Goal: Find specific page/section: Find specific page/section

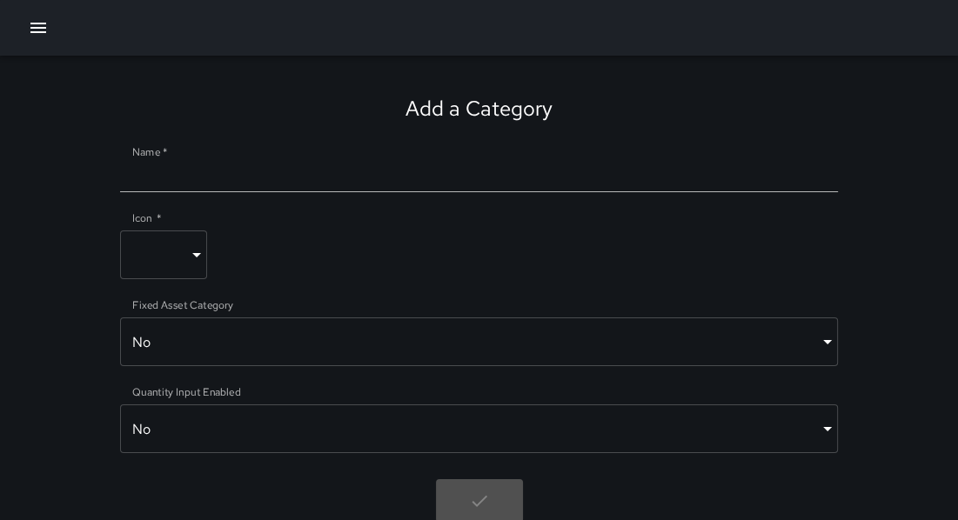
click at [42, 30] on icon "button" at bounding box center [38, 27] width 21 height 21
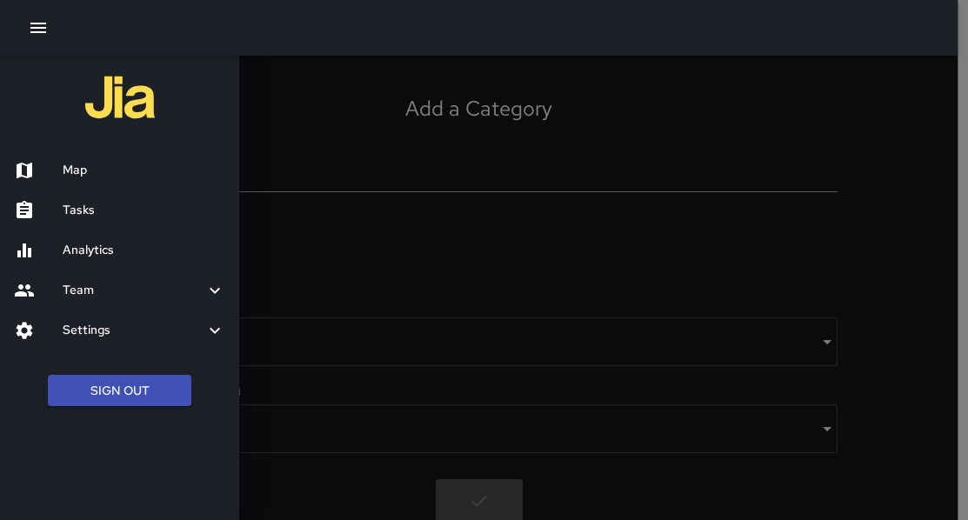
click at [100, 179] on div "Map" at bounding box center [119, 171] width 239 height 40
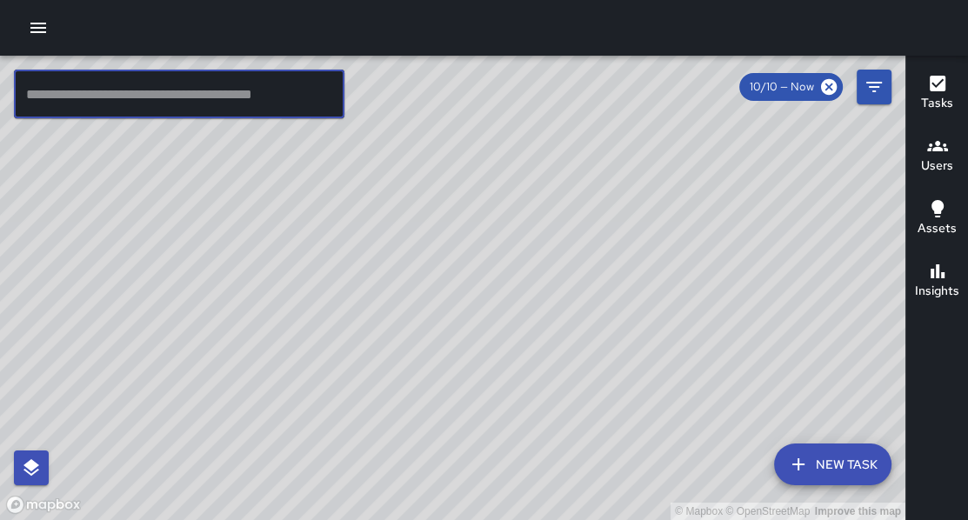
click at [141, 100] on input "text" at bounding box center [179, 94] width 331 height 49
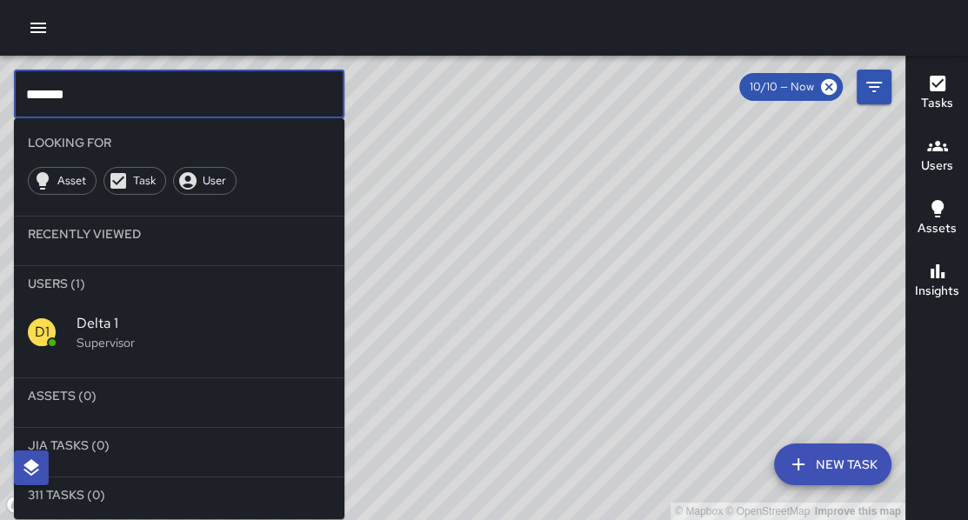
type input "*******"
click at [113, 332] on span "Delta 1" at bounding box center [204, 323] width 254 height 21
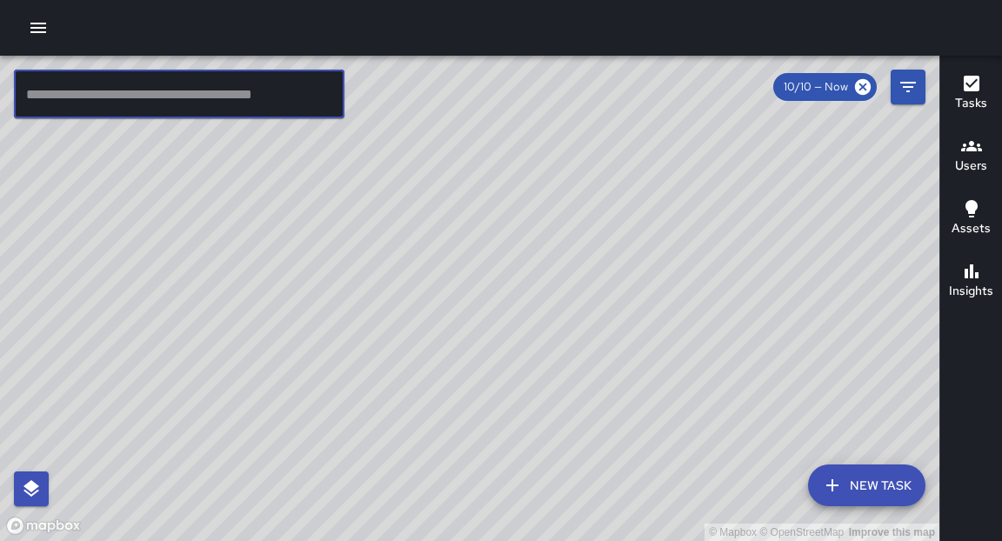
click at [193, 77] on input "text" at bounding box center [179, 94] width 331 height 49
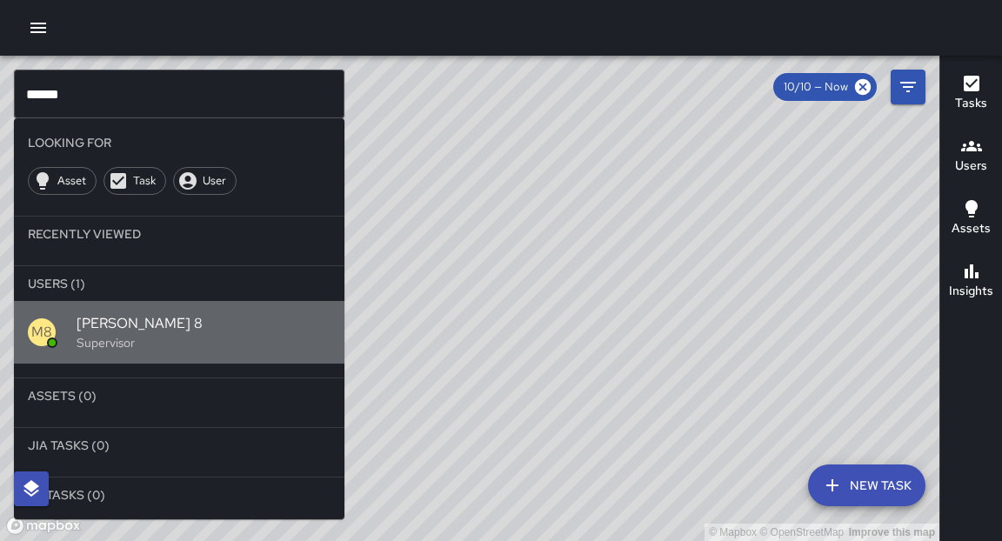
click at [53, 338] on div "M8" at bounding box center [42, 332] width 28 height 28
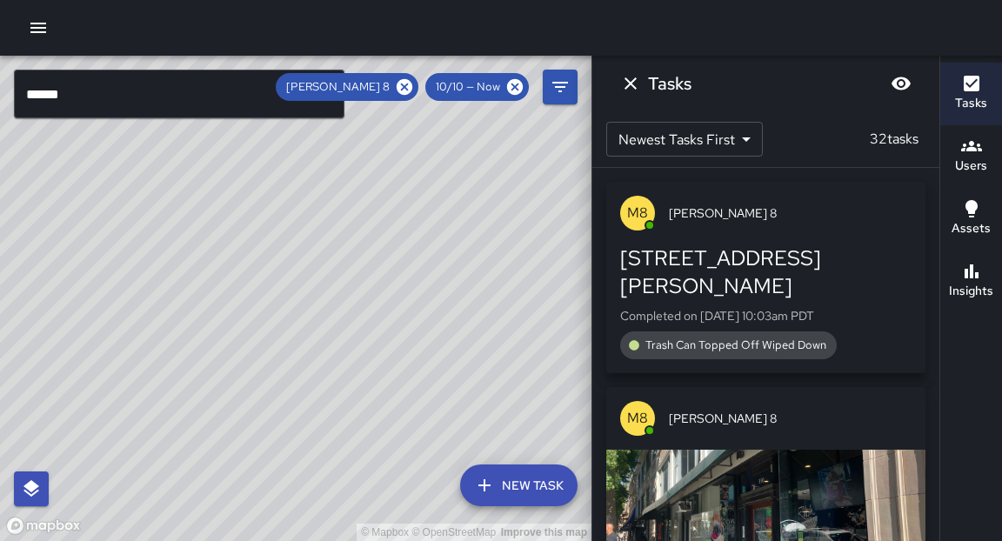
drag, startPoint x: 382, startPoint y: 336, endPoint x: 388, endPoint y: 299, distance: 37.1
click at [388, 299] on div "© Mapbox © OpenStreetMap Improve this map" at bounding box center [296, 299] width 592 height 486
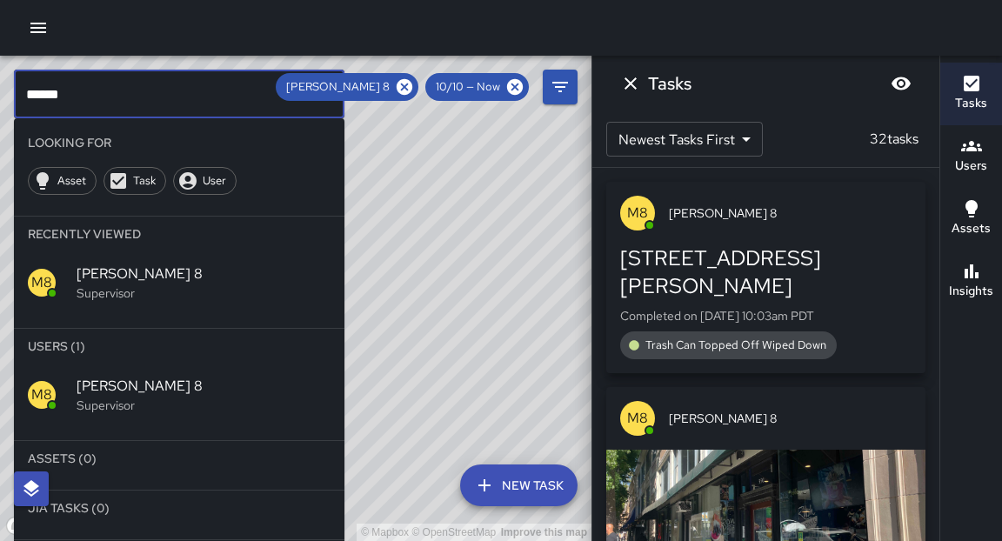
click at [101, 104] on input "******" at bounding box center [179, 94] width 331 height 49
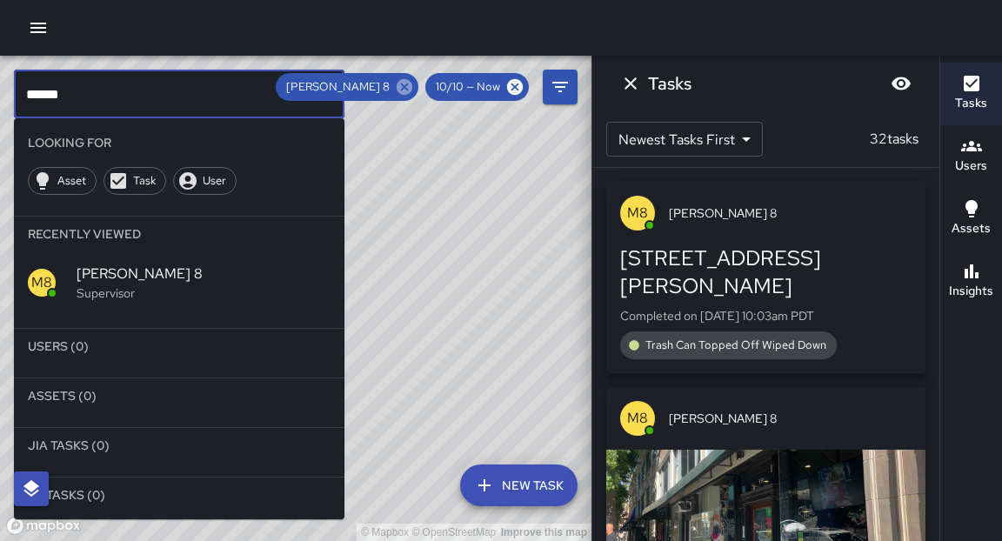
click at [406, 88] on icon at bounding box center [404, 86] width 19 height 19
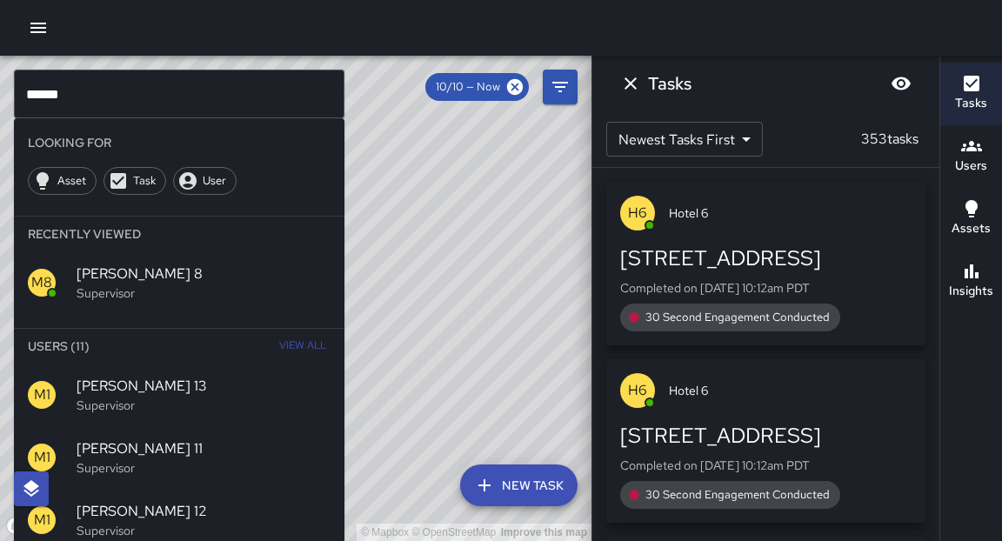
scroll to position [66, 0]
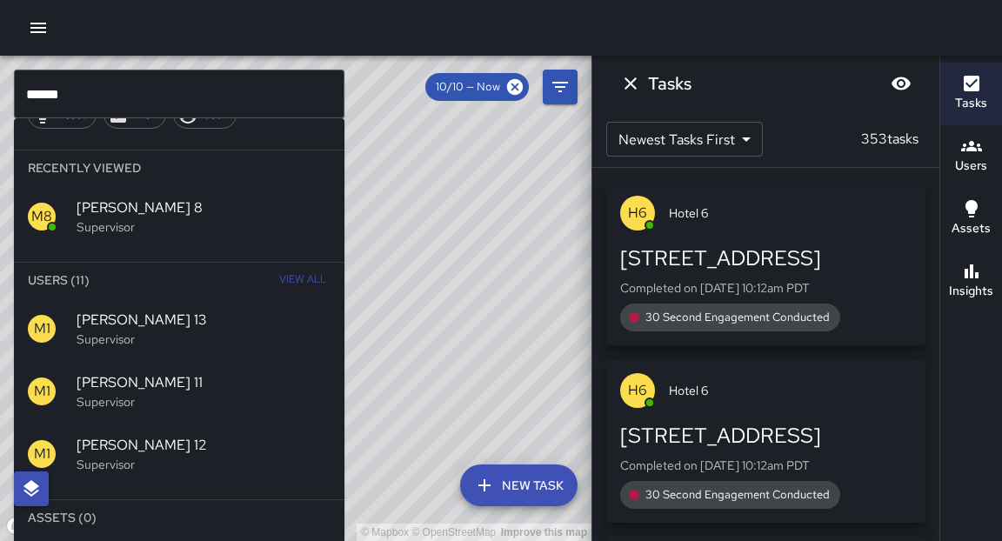
click at [291, 34] on div at bounding box center [501, 28] width 1002 height 56
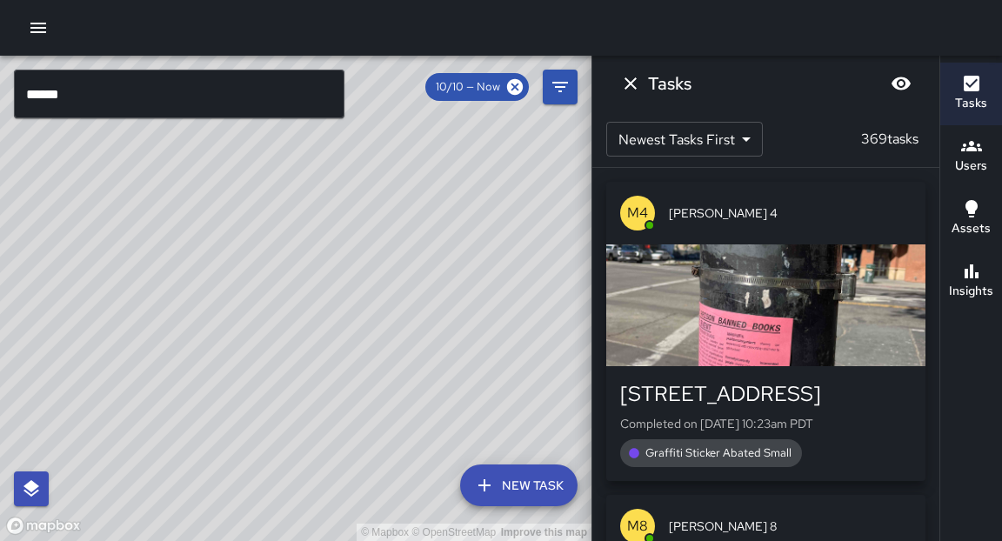
drag, startPoint x: 417, startPoint y: 375, endPoint x: 481, endPoint y: 286, distance: 109.7
click at [481, 286] on div "© Mapbox © OpenStreetMap Improve this map" at bounding box center [296, 299] width 592 height 486
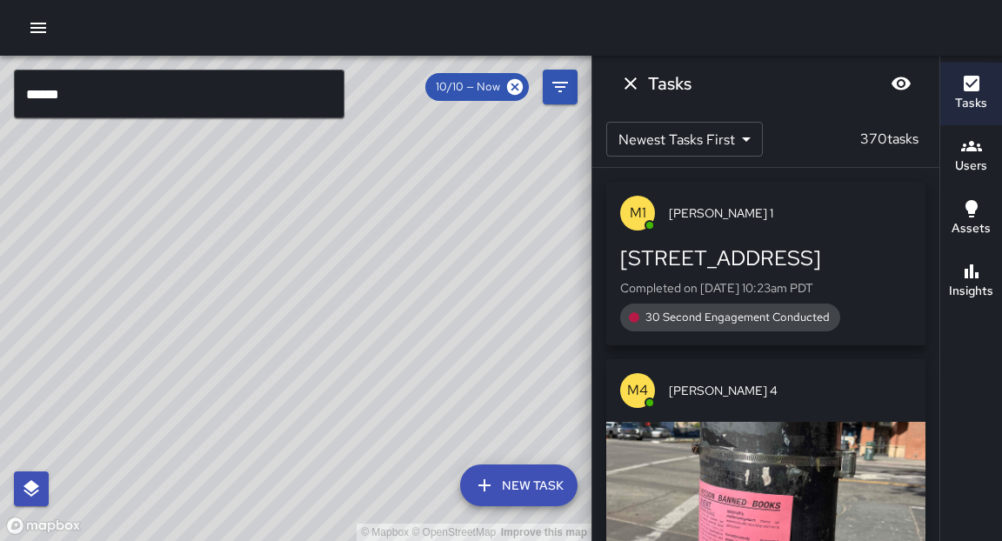
drag, startPoint x: 447, startPoint y: 385, endPoint x: 491, endPoint y: 336, distance: 65.3
click at [491, 338] on div "© Mapbox © OpenStreetMap Improve this map" at bounding box center [296, 299] width 592 height 486
drag, startPoint x: 493, startPoint y: 357, endPoint x: 544, endPoint y: 211, distance: 153.8
click at [544, 211] on div "© Mapbox © OpenStreetMap Improve this map" at bounding box center [296, 299] width 592 height 486
drag, startPoint x: 514, startPoint y: 199, endPoint x: 496, endPoint y: 259, distance: 62.8
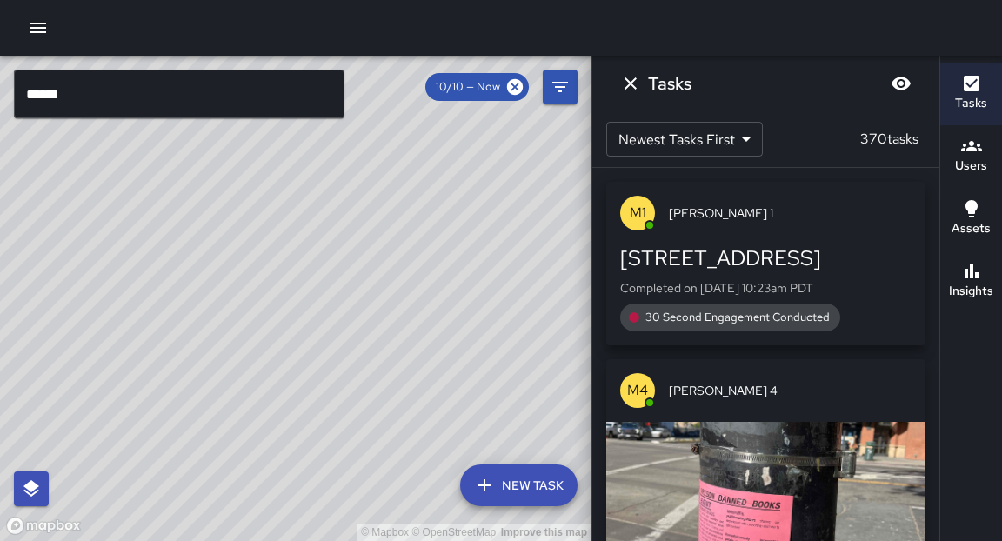
click at [496, 259] on div "© Mapbox © OpenStreetMap Improve this map" at bounding box center [296, 299] width 592 height 486
drag, startPoint x: 359, startPoint y: 262, endPoint x: 150, endPoint y: 326, distance: 219.4
click at [150, 326] on div "© Mapbox © OpenStreetMap Improve this map" at bounding box center [296, 299] width 592 height 486
drag, startPoint x: 425, startPoint y: 203, endPoint x: 513, endPoint y: 243, distance: 97.4
click at [513, 243] on div "© Mapbox © OpenStreetMap Improve this map" at bounding box center [296, 299] width 592 height 486
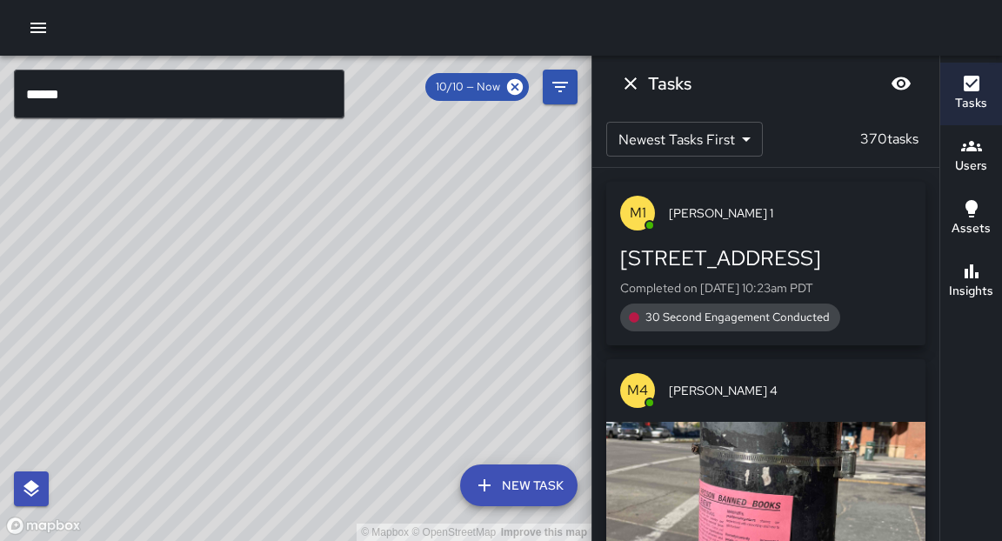
drag, startPoint x: 255, startPoint y: 341, endPoint x: 365, endPoint y: 311, distance: 114.6
click at [365, 311] on div "© Mapbox © OpenStreetMap Improve this map" at bounding box center [296, 299] width 592 height 486
drag, startPoint x: 191, startPoint y: 316, endPoint x: 338, endPoint y: 279, distance: 151.5
click at [338, 279] on div "© Mapbox © OpenStreetMap Improve this map" at bounding box center [296, 299] width 592 height 486
drag, startPoint x: 462, startPoint y: 261, endPoint x: 345, endPoint y: 392, distance: 175.0
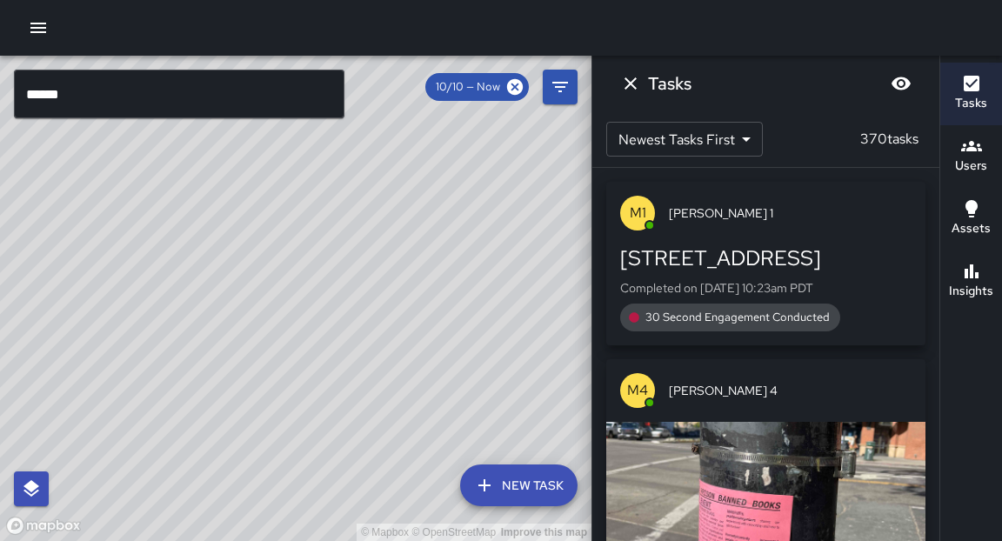
click at [346, 392] on div "© Mapbox © OpenStreetMap Improve this map" at bounding box center [296, 299] width 592 height 486
drag, startPoint x: 533, startPoint y: 221, endPoint x: 359, endPoint y: 222, distance: 174.9
click at [359, 222] on div "© Mapbox © OpenStreetMap Improve this map" at bounding box center [296, 299] width 592 height 486
drag, startPoint x: 437, startPoint y: 369, endPoint x: 467, endPoint y: 310, distance: 66.5
click at [474, 303] on div "© Mapbox © OpenStreetMap Improve this map" at bounding box center [296, 299] width 592 height 486
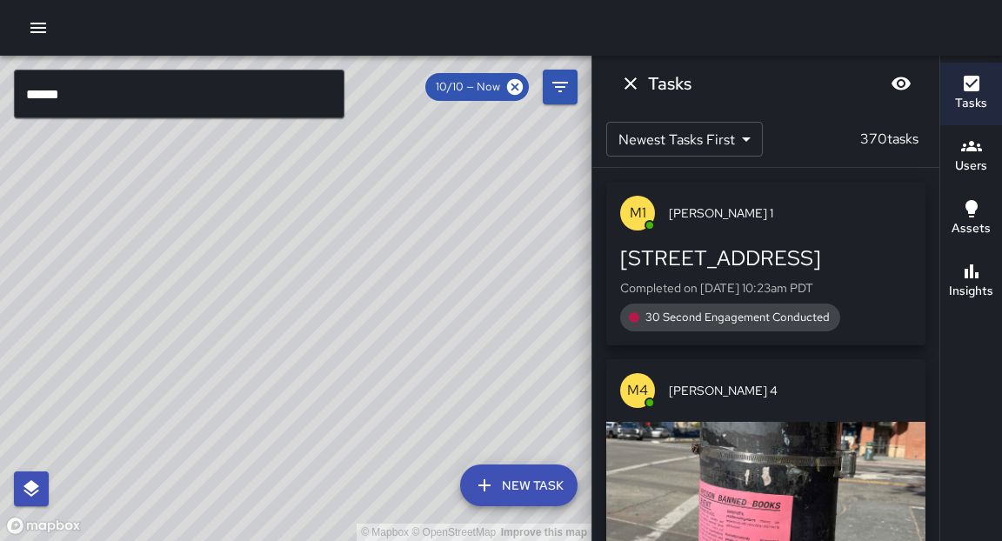
drag, startPoint x: 482, startPoint y: 267, endPoint x: 425, endPoint y: 372, distance: 119.2
click at [425, 372] on div "© Mapbox © OpenStreetMap Improve this map" at bounding box center [296, 299] width 592 height 486
drag, startPoint x: 381, startPoint y: 411, endPoint x: 489, endPoint y: 256, distance: 188.8
click at [481, 262] on div "© Mapbox © OpenStreetMap Improve this map" at bounding box center [296, 299] width 592 height 486
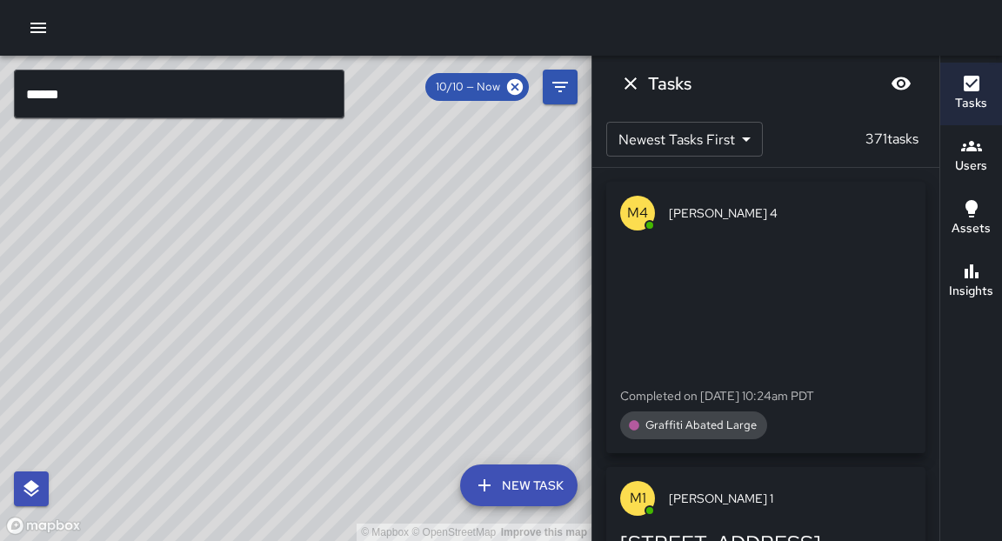
drag, startPoint x: 419, startPoint y: 394, endPoint x: 479, endPoint y: 219, distance: 184.9
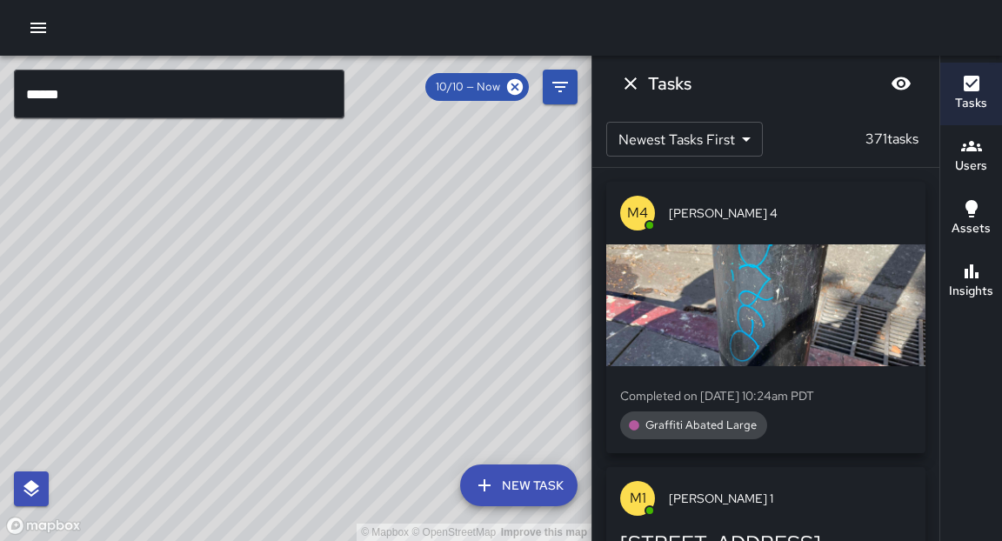
click at [479, 219] on div "© Mapbox © OpenStreetMap Improve this map" at bounding box center [296, 299] width 592 height 486
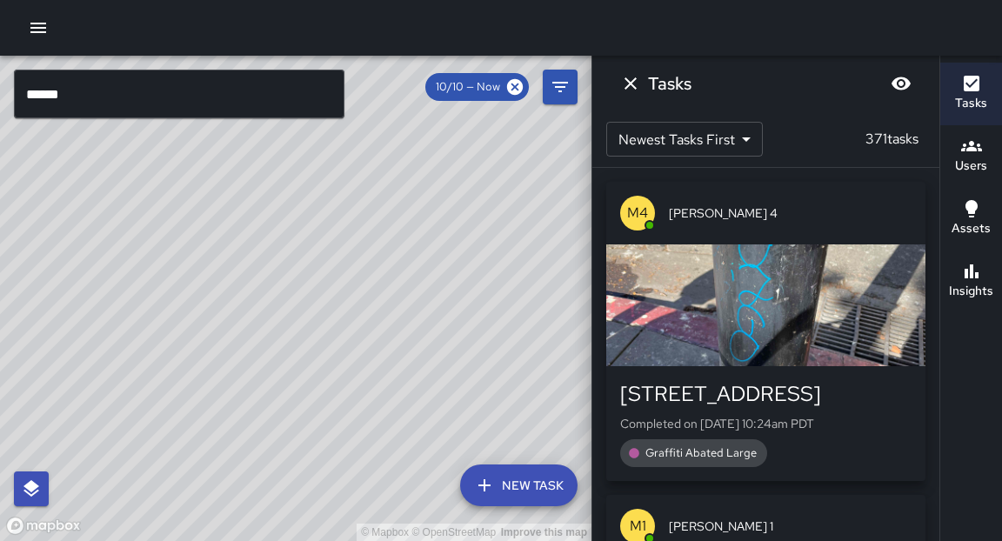
drag, startPoint x: 403, startPoint y: 371, endPoint x: 423, endPoint y: 309, distance: 64.9
click at [423, 309] on div "© Mapbox © OpenStreetMap Improve this map" at bounding box center [296, 299] width 592 height 486
drag, startPoint x: 457, startPoint y: 273, endPoint x: 365, endPoint y: 418, distance: 170.9
click at [366, 416] on div "© Mapbox © OpenStreetMap Improve this map" at bounding box center [296, 299] width 592 height 486
drag, startPoint x: 459, startPoint y: 217, endPoint x: 367, endPoint y: 433, distance: 235.5
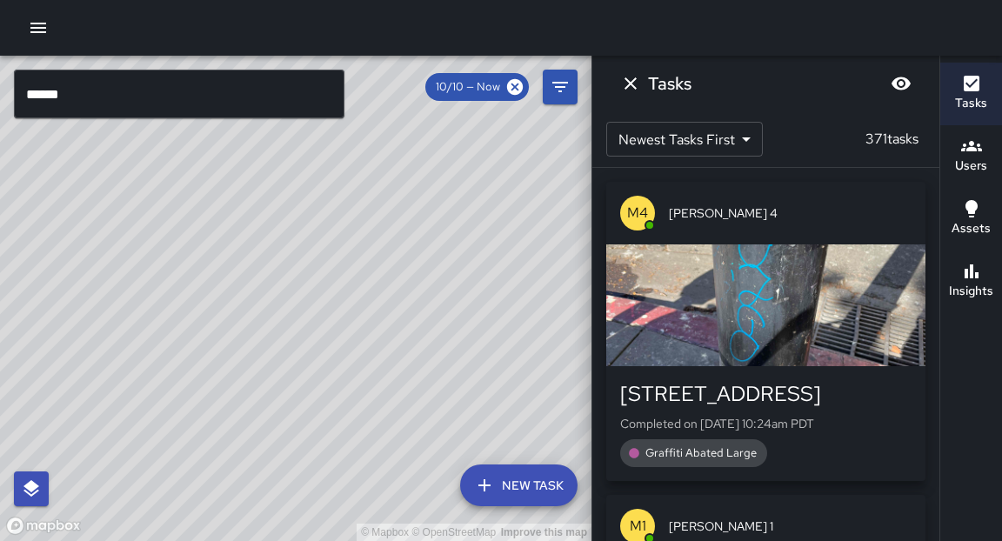
click at [367, 433] on div "© Mapbox © OpenStreetMap Improve this map" at bounding box center [296, 299] width 592 height 486
drag, startPoint x: 439, startPoint y: 295, endPoint x: 356, endPoint y: 440, distance: 167.6
click at [352, 448] on div "© Mapbox © OpenStreetMap Improve this map" at bounding box center [296, 299] width 592 height 486
drag, startPoint x: 447, startPoint y: 264, endPoint x: 424, endPoint y: 292, distance: 36.4
click at [424, 292] on div "© Mapbox © OpenStreetMap Improve this map" at bounding box center [296, 299] width 592 height 486
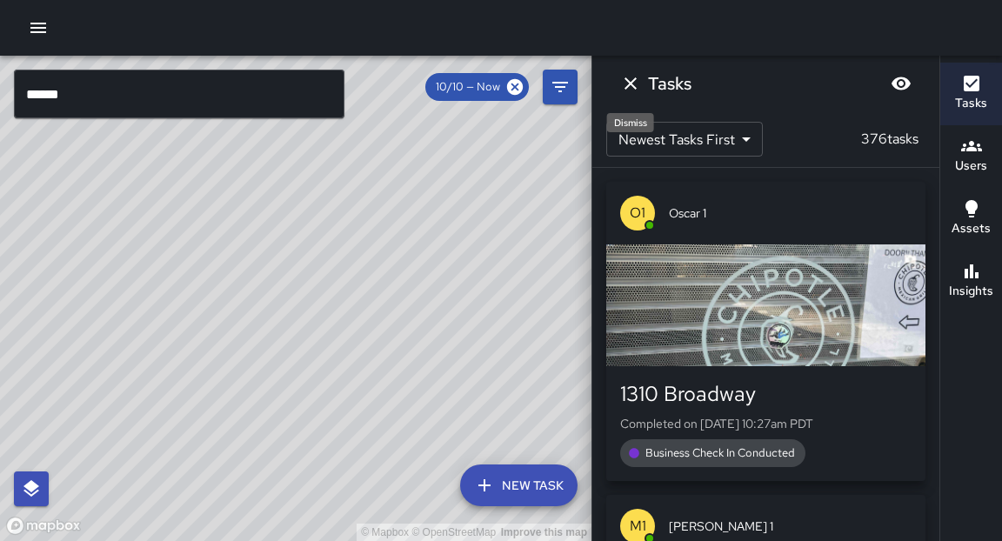
click at [629, 82] on icon "Dismiss" at bounding box center [631, 83] width 12 height 12
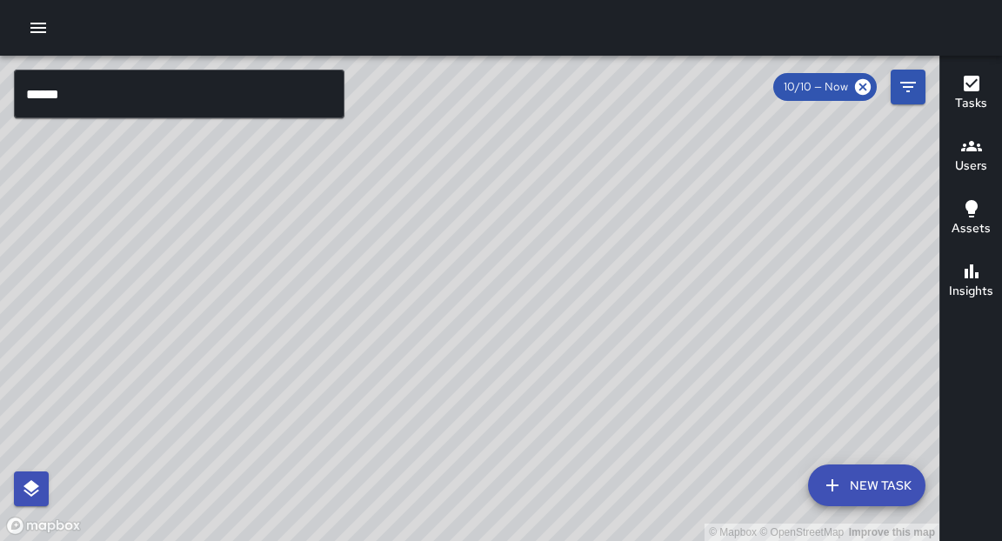
click at [166, 109] on input "******" at bounding box center [179, 94] width 331 height 49
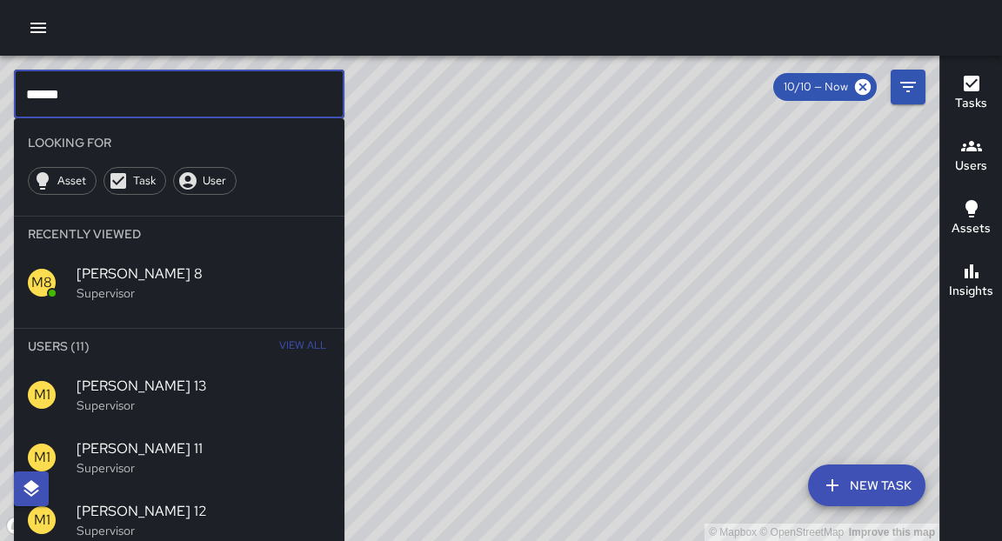
click at [166, 109] on input "******" at bounding box center [179, 94] width 331 height 49
type input "*"
